Goal: Information Seeking & Learning: Find specific page/section

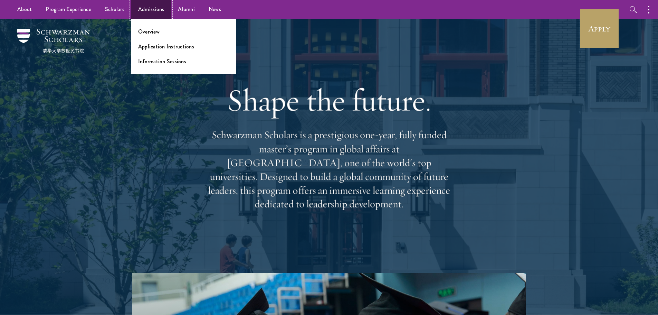
click at [133, 14] on link "Admissions" at bounding box center [151, 9] width 40 height 19
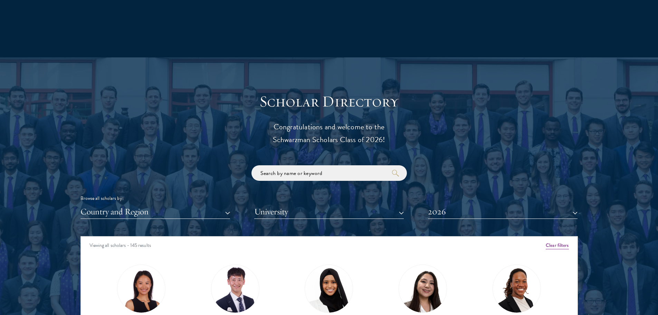
scroll to position [725, 0]
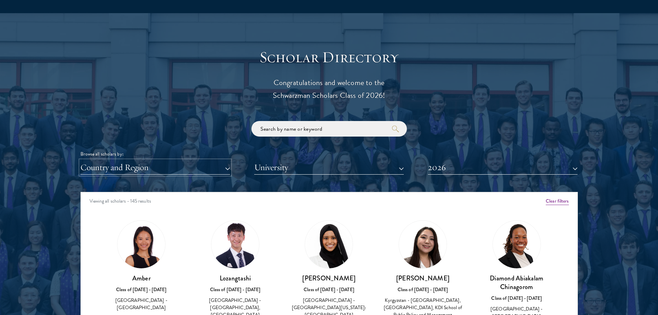
click at [178, 174] on button "Country and Region" at bounding box center [155, 167] width 150 height 14
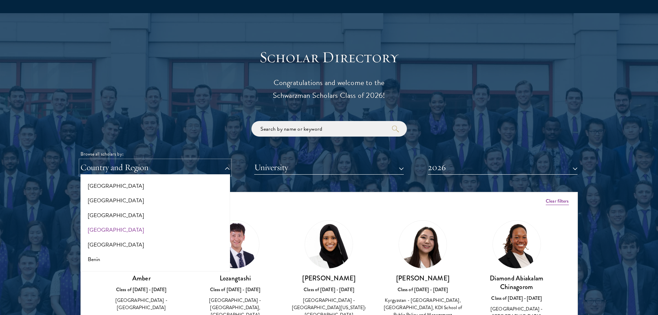
scroll to position [207, 0]
click at [492, 82] on div "Scholar Directory Congratulations and welcome to the Schwarzman Scholars Class …" at bounding box center [328, 223] width 497 height 351
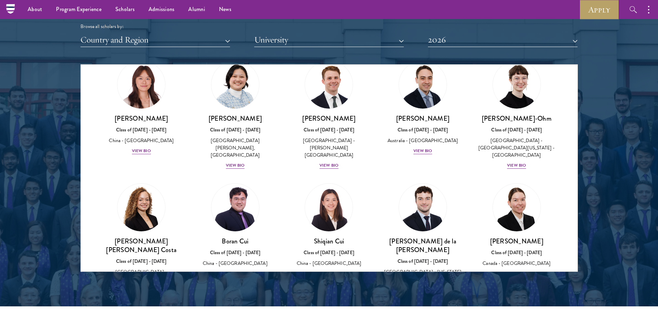
scroll to position [0, 0]
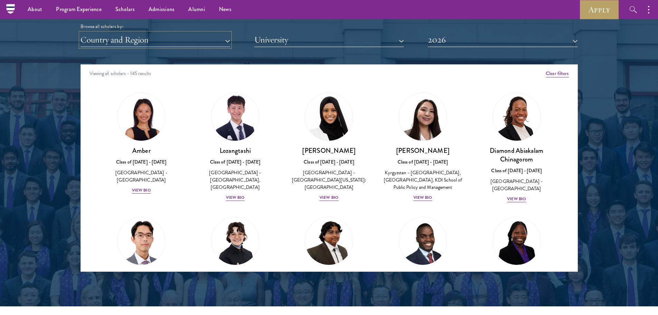
click at [211, 39] on button "Country and Region" at bounding box center [155, 40] width 150 height 14
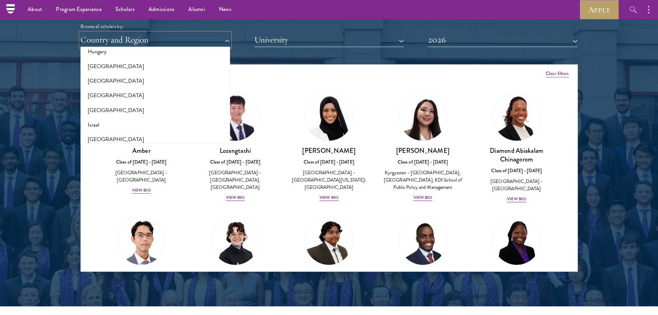
scroll to position [549, 0]
click at [179, 93] on button "[GEOGRAPHIC_DATA]" at bounding box center [155, 97] width 145 height 15
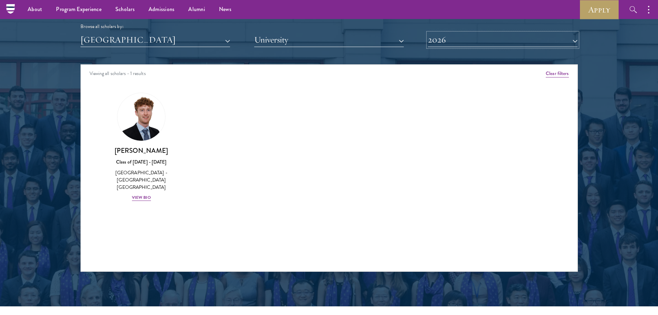
click at [478, 46] on button "2026" at bounding box center [503, 40] width 150 height 14
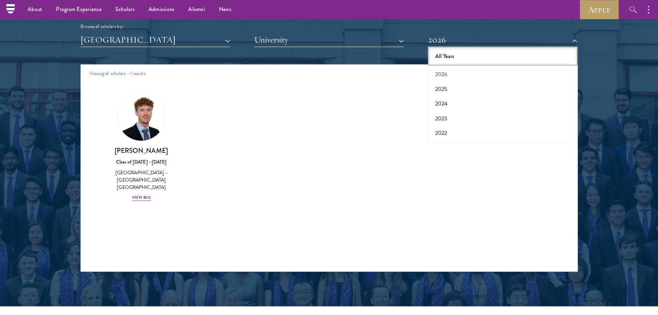
click at [453, 63] on button "All Years" at bounding box center [502, 56] width 145 height 15
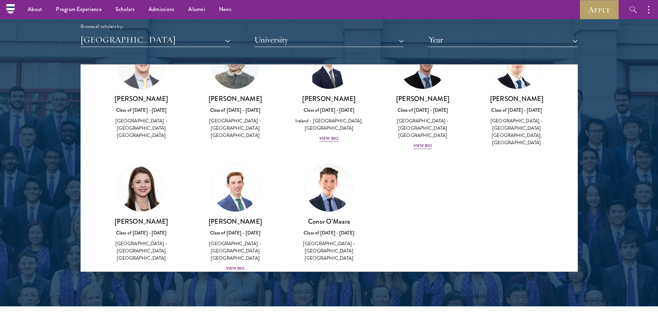
scroll to position [17, 0]
